Goal: Use online tool/utility: Utilize a website feature to perform a specific function

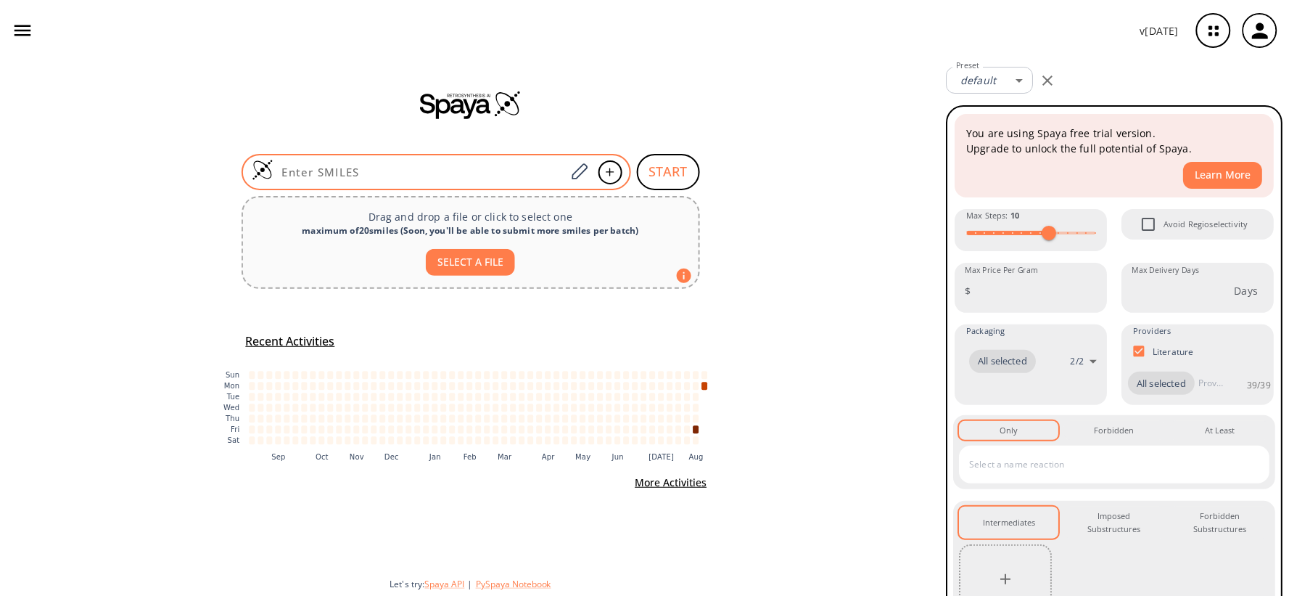
click at [385, 178] on input at bounding box center [420, 172] width 293 height 15
paste input "O=C(NC1=C(Cl)C=C([N+]([O-])=O)C=C1)C2=CC(Cl)=CC=C2OC(CN(C)C)=O"
type input "O=C(NC1=C(Cl)C=C([N+]([O-])=O)C=C1)C2=CC(Cl)=CC=C2OC(CN(C)C)=O"
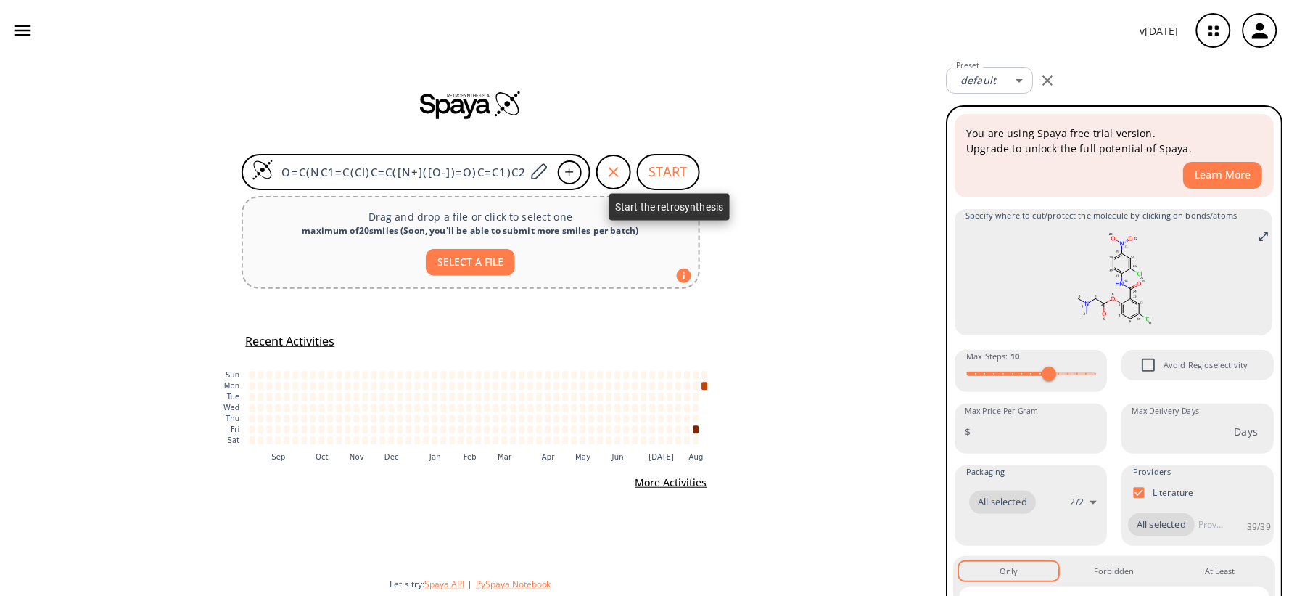
click at [680, 167] on button "START" at bounding box center [668, 172] width 63 height 36
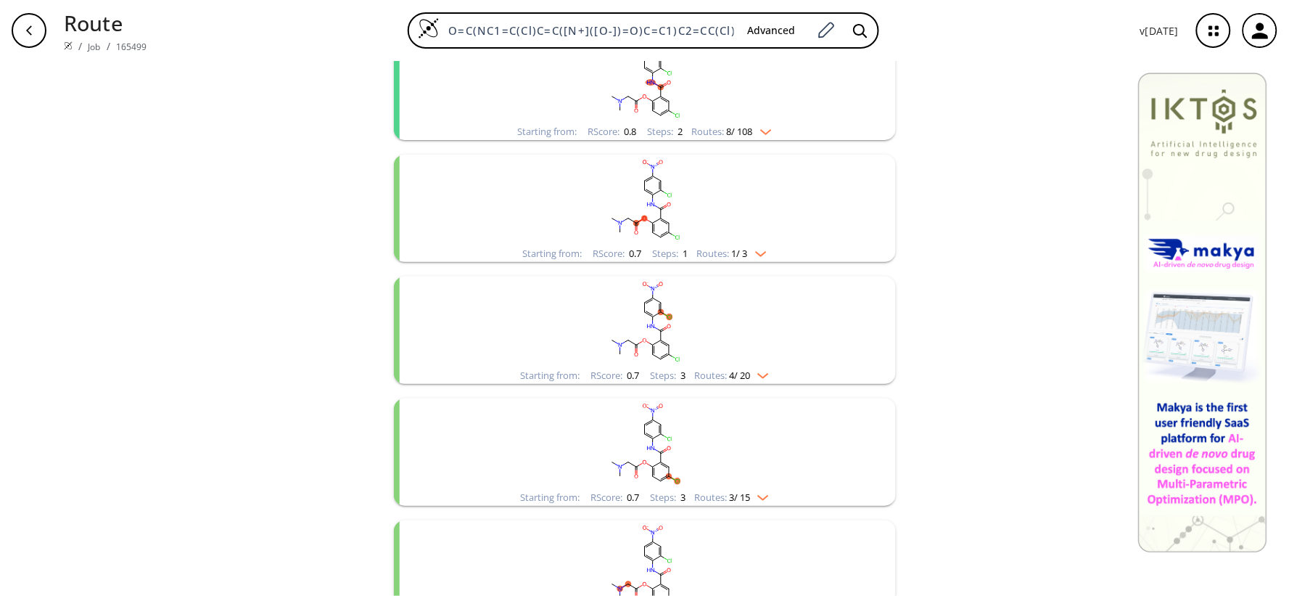
scroll to position [161, 0]
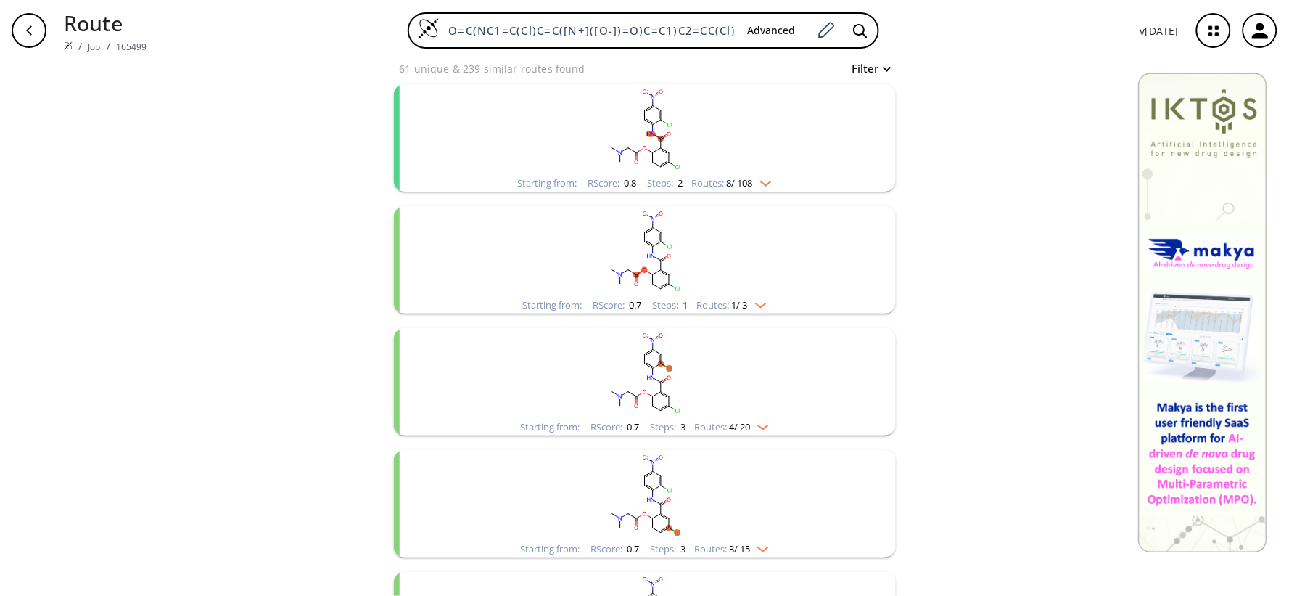
click at [632, 247] on rect "clusters" at bounding box center [644, 251] width 377 height 91
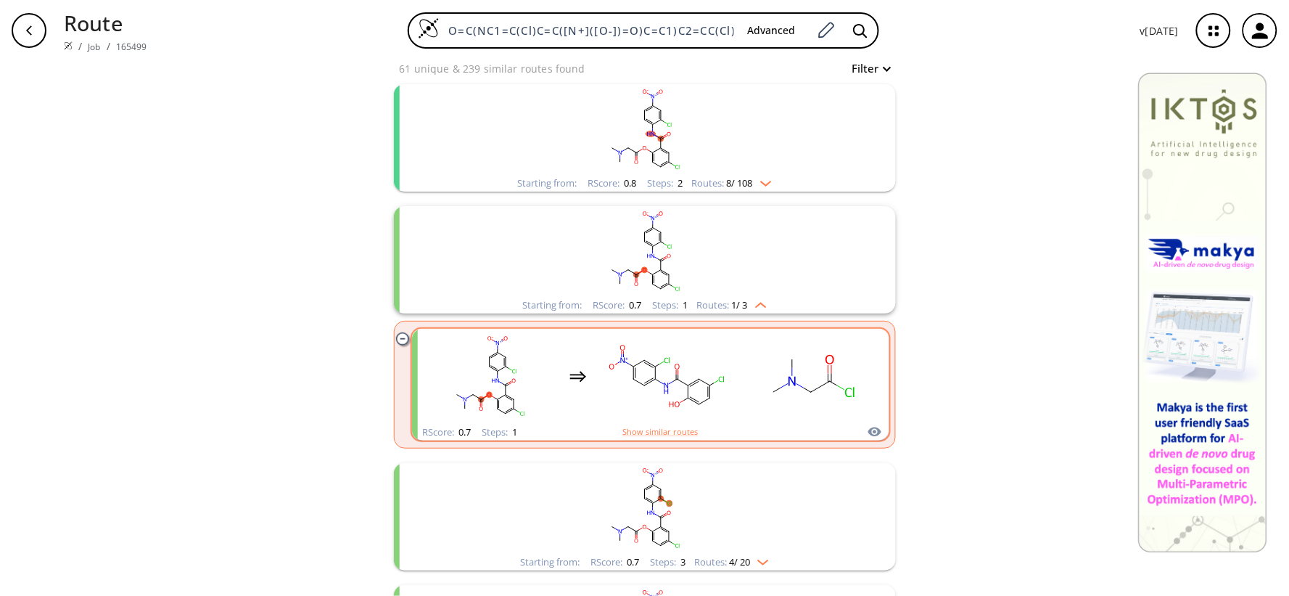
click at [602, 387] on rect "clusters" at bounding box center [667, 376] width 131 height 91
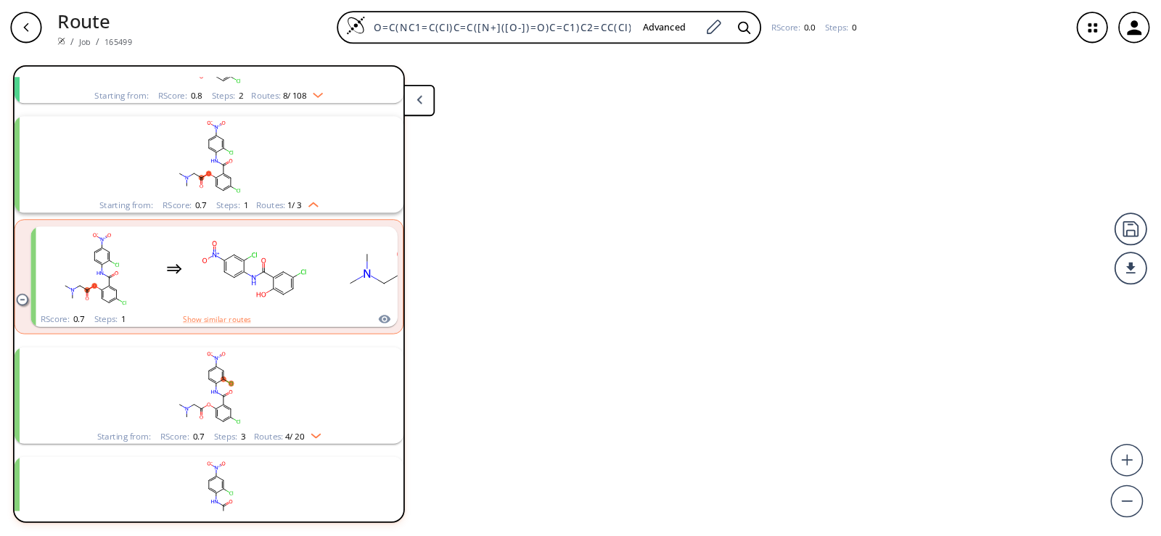
scroll to position [149, 0]
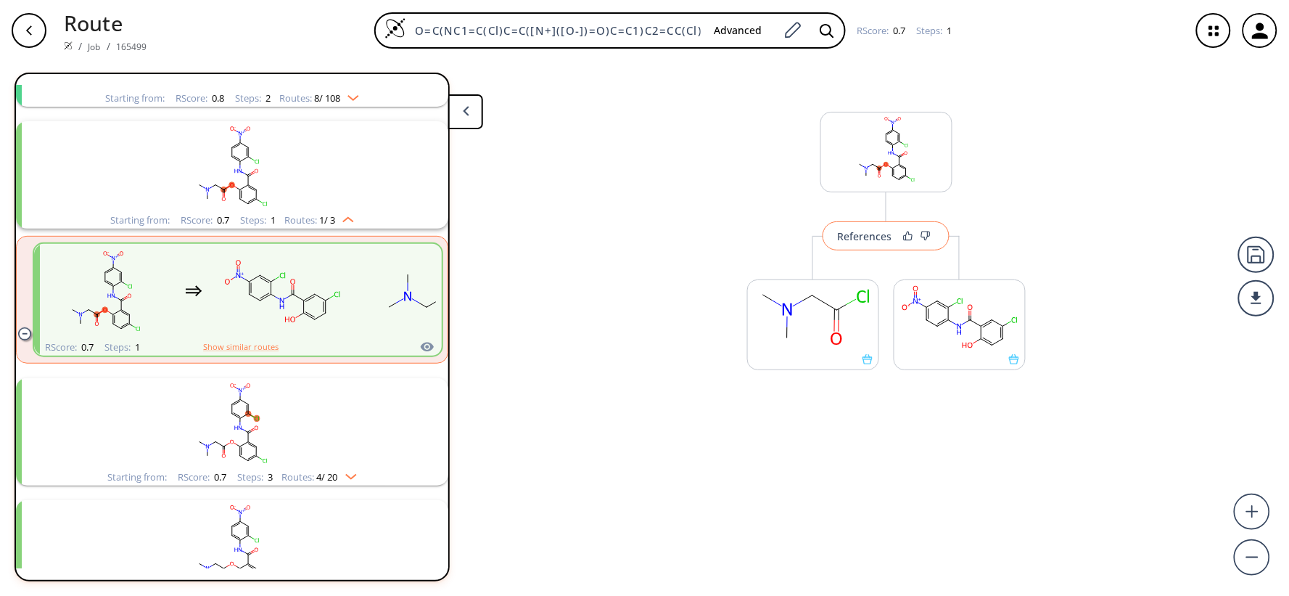
click at [861, 242] on button "References" at bounding box center [886, 235] width 127 height 29
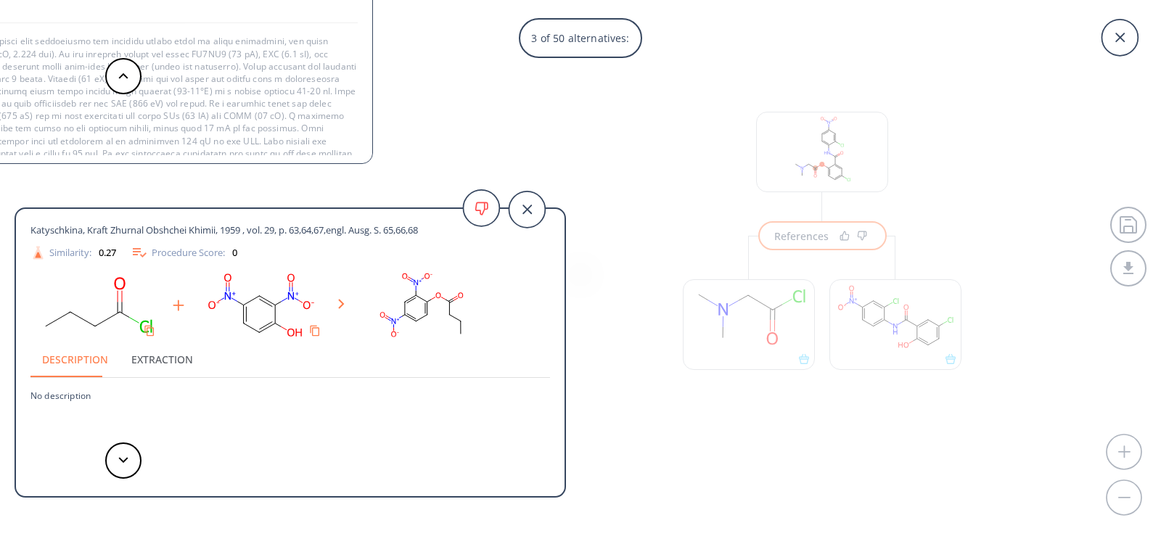
scroll to position [73, 0]
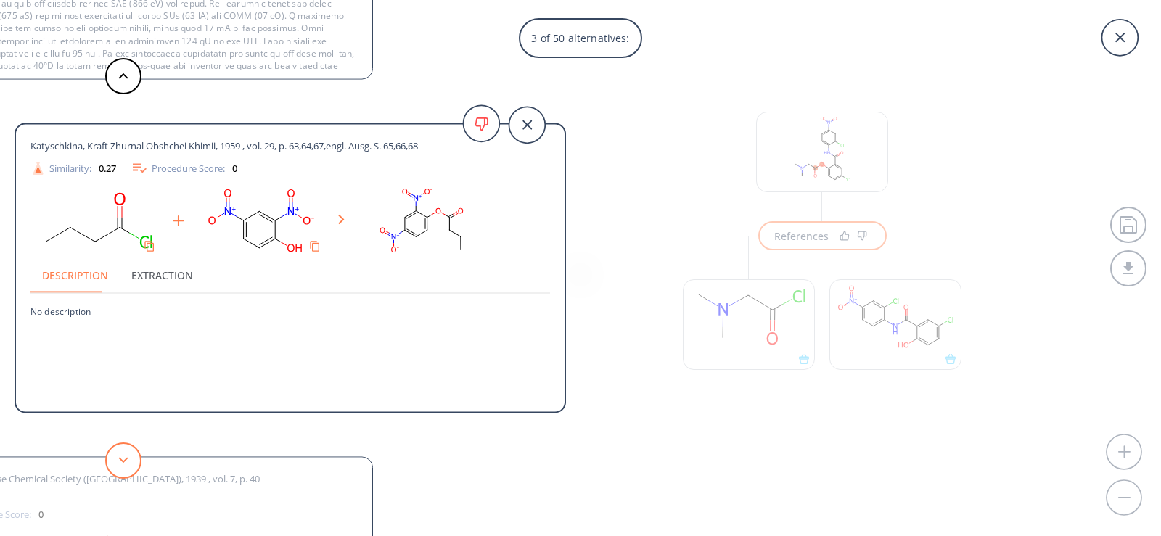
click at [128, 464] on button at bounding box center [123, 461] width 36 height 36
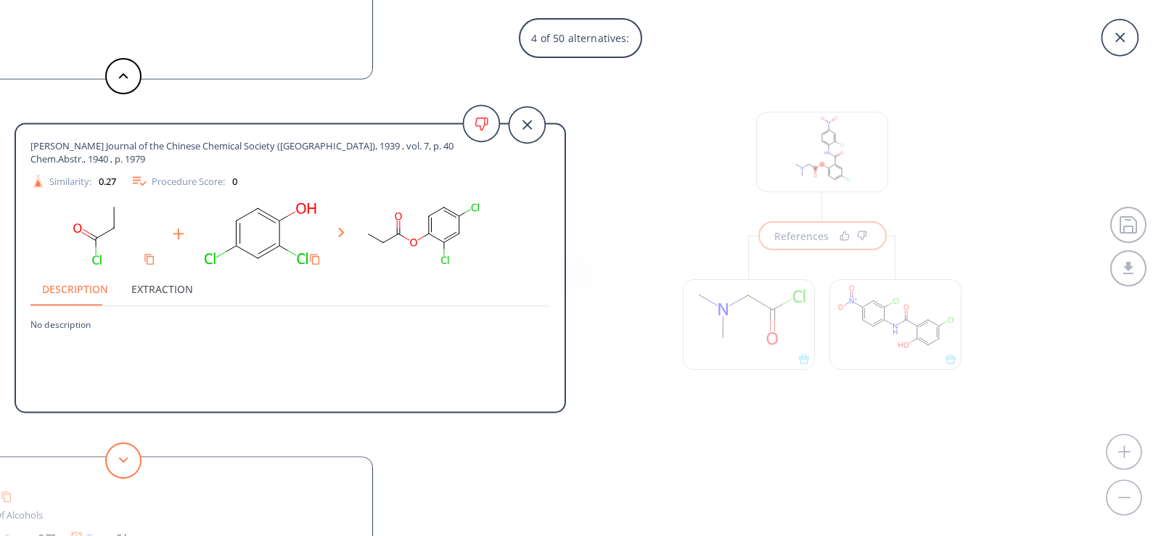
click at [128, 464] on button at bounding box center [123, 461] width 36 height 36
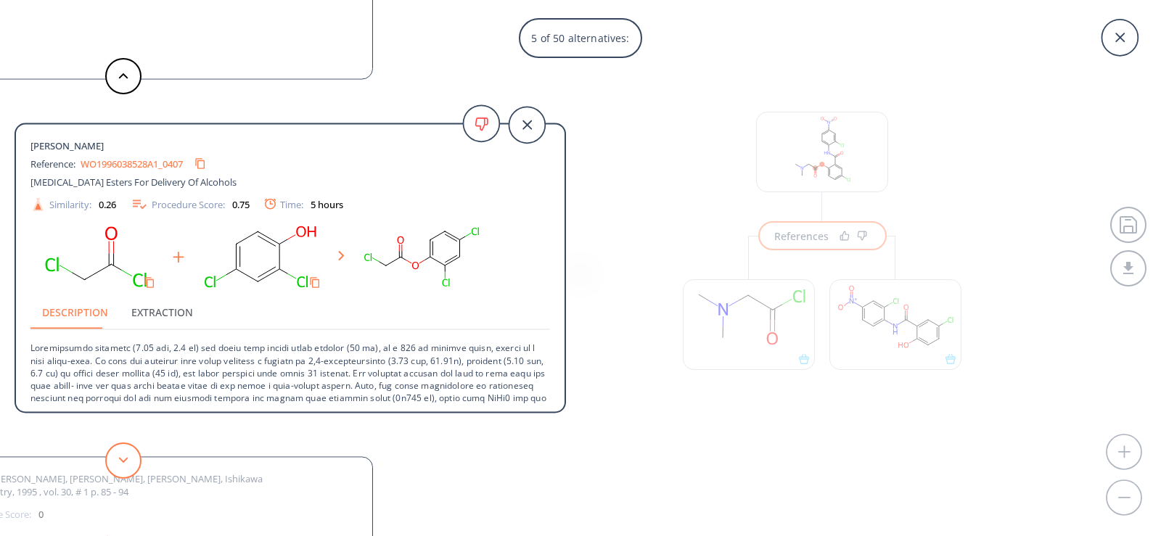
click at [128, 464] on button at bounding box center [123, 461] width 36 height 36
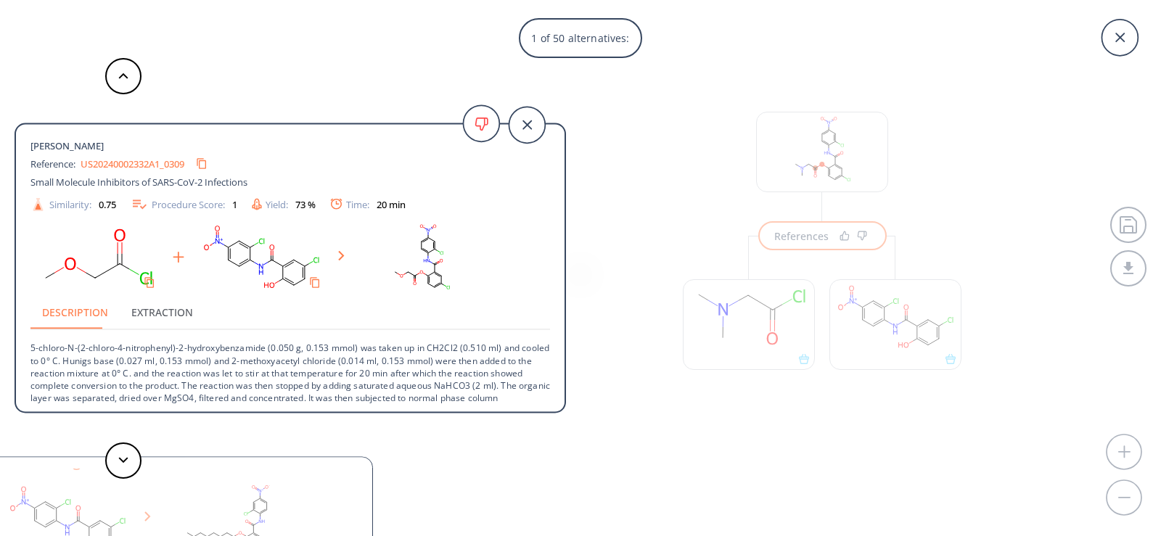
click at [721, 363] on div "1 of 50 alternatives: [PERSON_NAME] Reference: US20240002332A1_0309 Small Molec…" at bounding box center [580, 268] width 1161 height 536
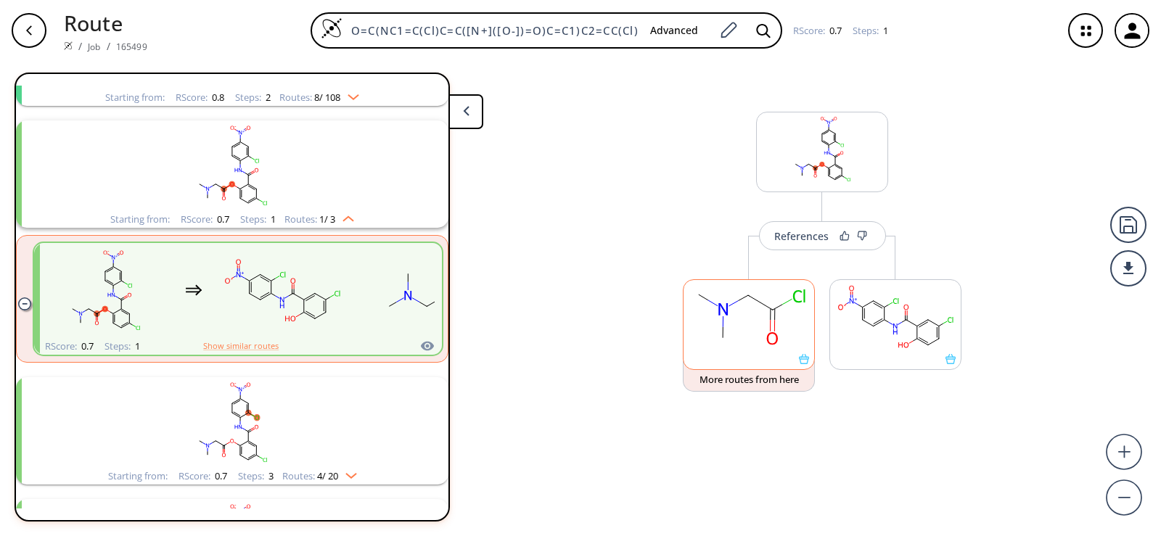
click at [720, 357] on div at bounding box center [749, 359] width 131 height 10
